Goal: Complete application form

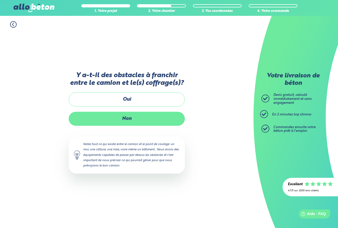
click at [129, 126] on label "Non" at bounding box center [127, 119] width 116 height 14
click at [0, 0] on input "Non" at bounding box center [0, 0] width 0 height 0
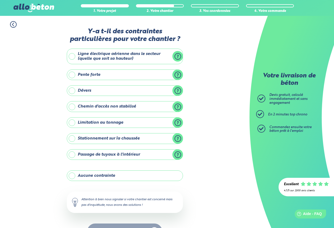
click at [108, 173] on label "Aucune contrainte" at bounding box center [125, 175] width 116 height 11
click at [0, 0] on input "Aucune contrainte" at bounding box center [0, 0] width 0 height 0
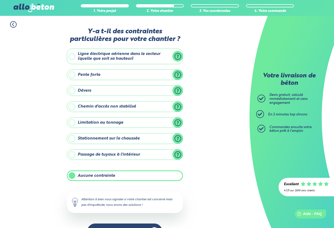
scroll to position [17, 0]
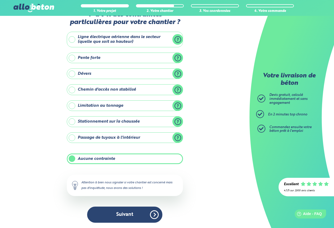
click at [90, 160] on label "Aucune contrainte" at bounding box center [125, 158] width 116 height 11
click at [0, 0] on input "Aucune contrainte" at bounding box center [0, 0] width 0 height 0
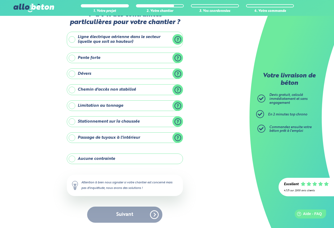
click at [134, 212] on div "Suivant" at bounding box center [125, 215] width 116 height 16
click at [73, 158] on label "Aucune contrainte" at bounding box center [125, 158] width 116 height 11
click at [0, 0] on input "Aucune contrainte" at bounding box center [0, 0] width 0 height 0
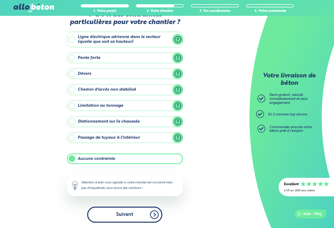
click at [129, 209] on button "Suivant" at bounding box center [124, 215] width 75 height 16
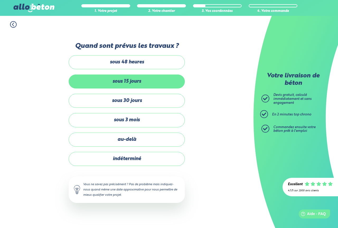
click at [136, 82] on label "sous 15 jours" at bounding box center [127, 82] width 116 height 14
click at [0, 0] on input "sous 15 jours" at bounding box center [0, 0] width 0 height 0
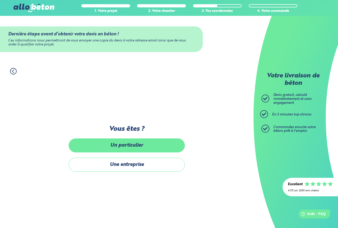
click at [136, 144] on label "Un particulier" at bounding box center [127, 145] width 116 height 14
click at [0, 0] on input "Un particulier" at bounding box center [0, 0] width 0 height 0
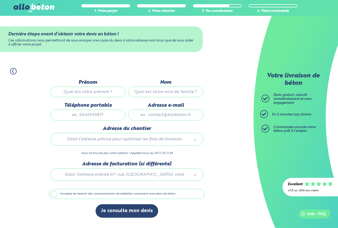
click at [91, 94] on input "Prénom" at bounding box center [87, 92] width 75 height 11
click at [92, 92] on input "Prénom" at bounding box center [87, 92] width 75 height 11
type input "guy"
click at [164, 96] on input "Nom" at bounding box center [165, 92] width 75 height 11
type input "bouquerel"
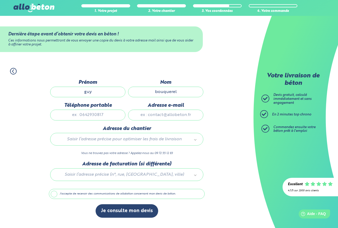
click at [104, 117] on input "Téléphone portable" at bounding box center [87, 115] width 75 height 11
type input "0613775102"
click at [166, 115] on input "Adresse e-mail" at bounding box center [165, 115] width 75 height 11
type input "corinebouquerel2@gmail.com"
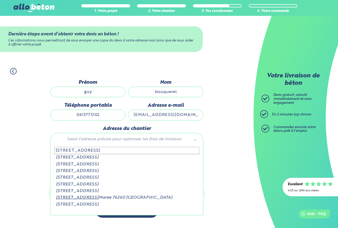
type input "3 rue des chasse 14"
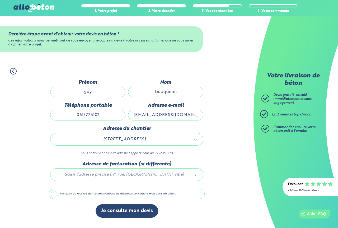
click at [114, 171] on div at bounding box center [127, 173] width 156 height 25
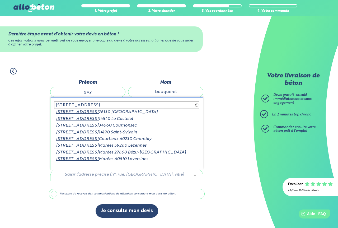
type input "3 rue des chasses 14190"
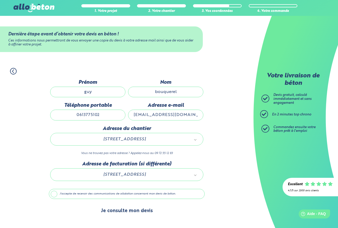
click at [131, 210] on button "Je consulte mon devis" at bounding box center [127, 210] width 63 height 13
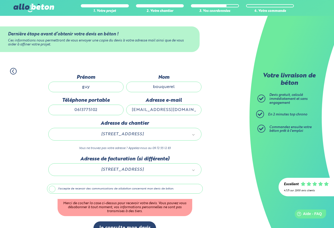
scroll to position [12, 0]
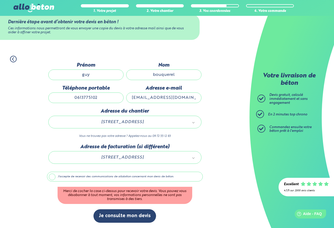
drag, startPoint x: 54, startPoint y: 176, endPoint x: 57, endPoint y: 175, distance: 3.3
click at [54, 176] on label "J'accepte de recevoir des communications de allobéton concernant mon devis de b…" at bounding box center [125, 177] width 156 height 10
click at [0, 0] on input "J'accepte de recevoir des communications de allobéton concernant mon devis de b…" at bounding box center [0, 0] width 0 height 0
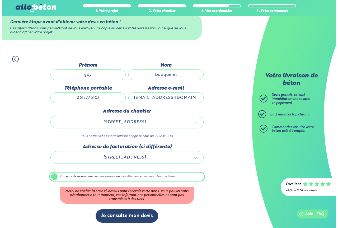
scroll to position [0, 0]
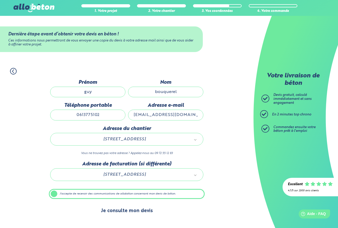
click at [147, 210] on button "Je consulte mon devis" at bounding box center [127, 210] width 63 height 13
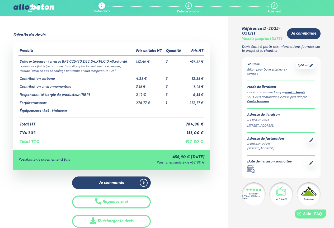
scroll to position [26, 0]
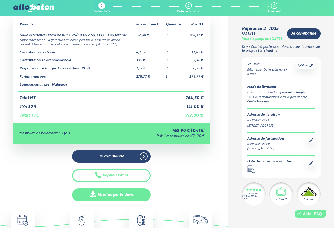
click at [129, 194] on link "Télécharger le devis" at bounding box center [111, 194] width 79 height 13
